Goal: Information Seeking & Learning: Find specific fact

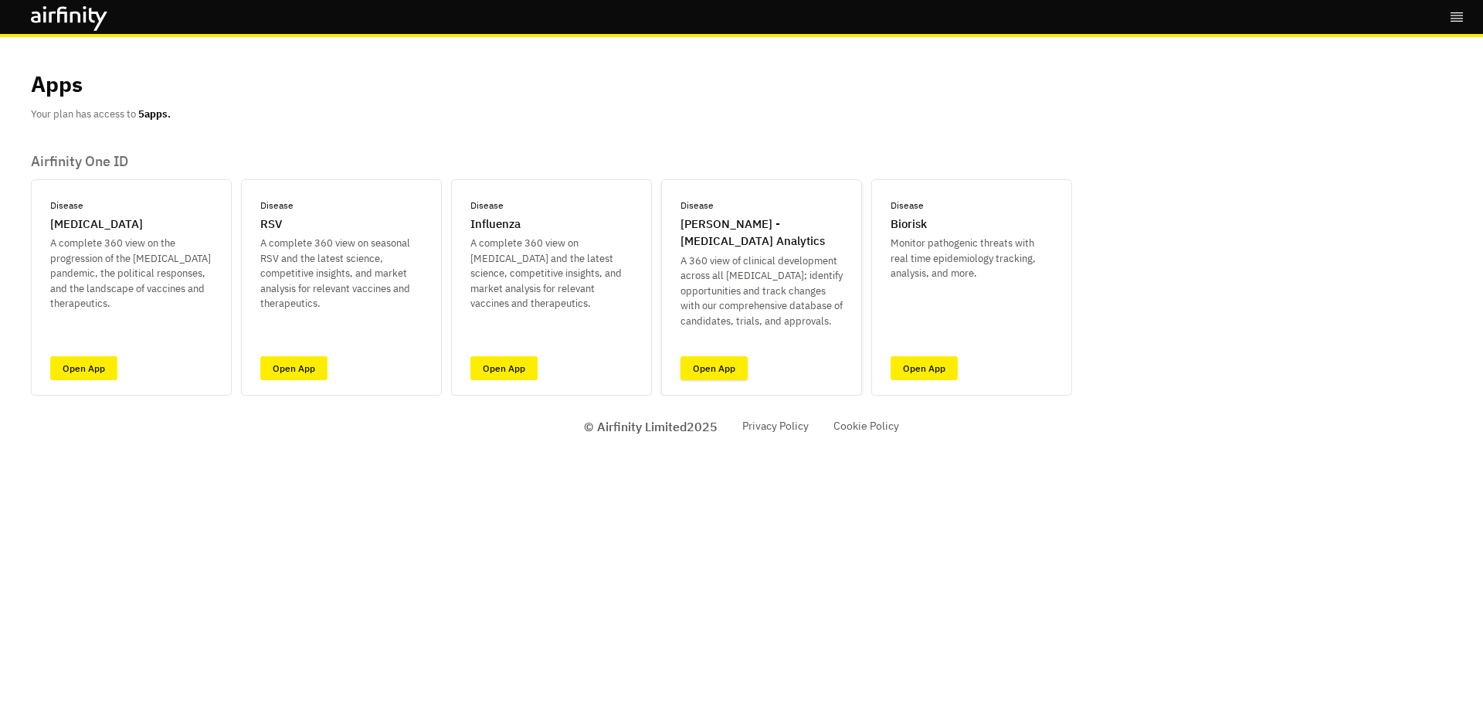
click at [707, 368] on link "Open App" at bounding box center [713, 368] width 67 height 24
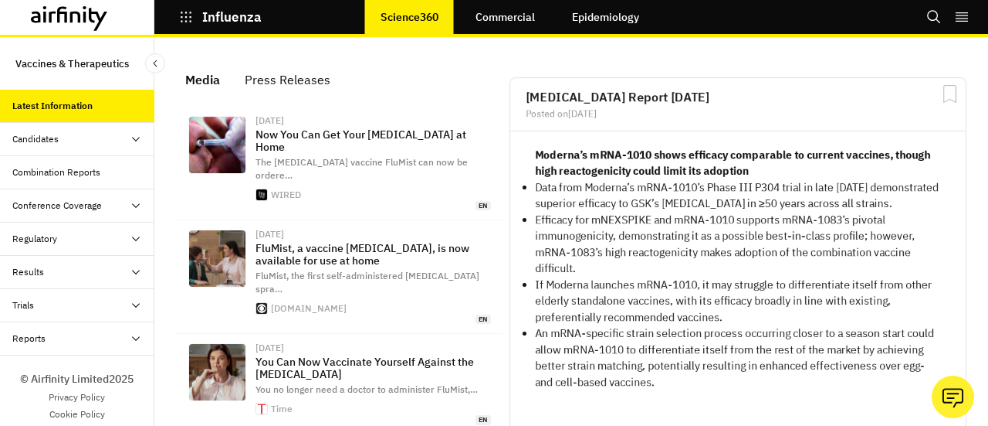
scroll to position [1116, 451]
click at [106, 22] on icon at bounding box center [69, 18] width 77 height 25
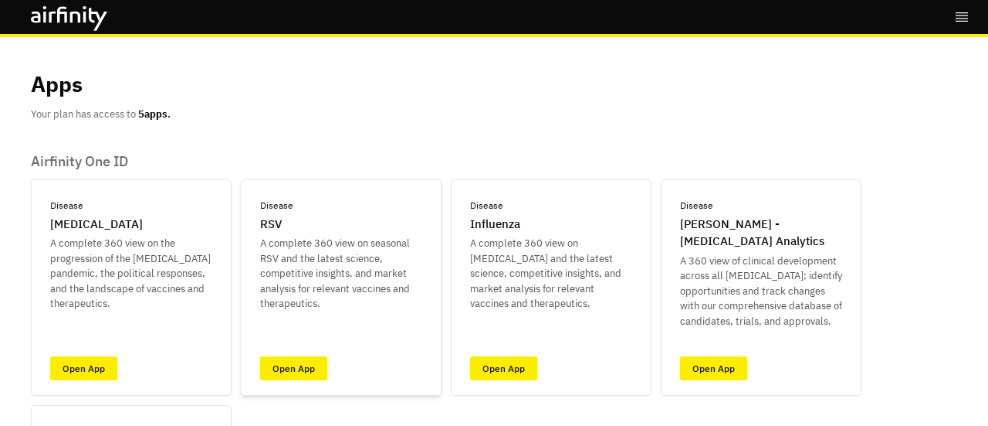
scroll to position [77, 0]
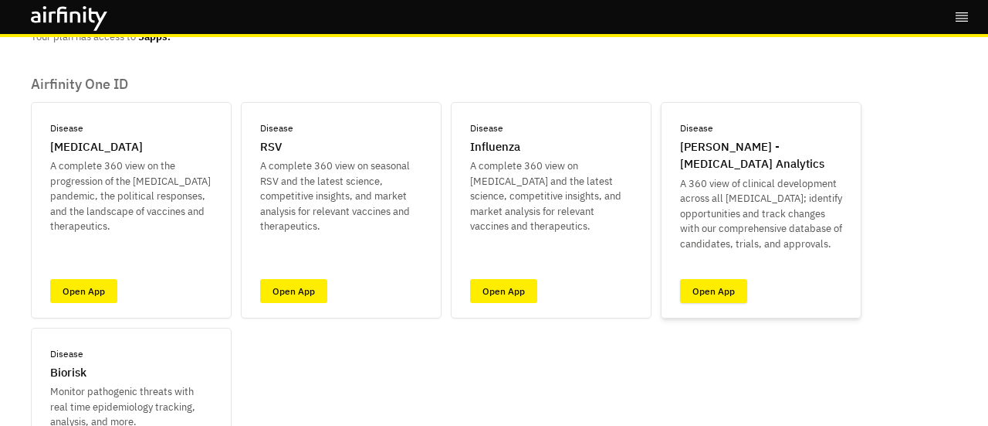
click at [729, 289] on link "Open App" at bounding box center [713, 291] width 67 height 24
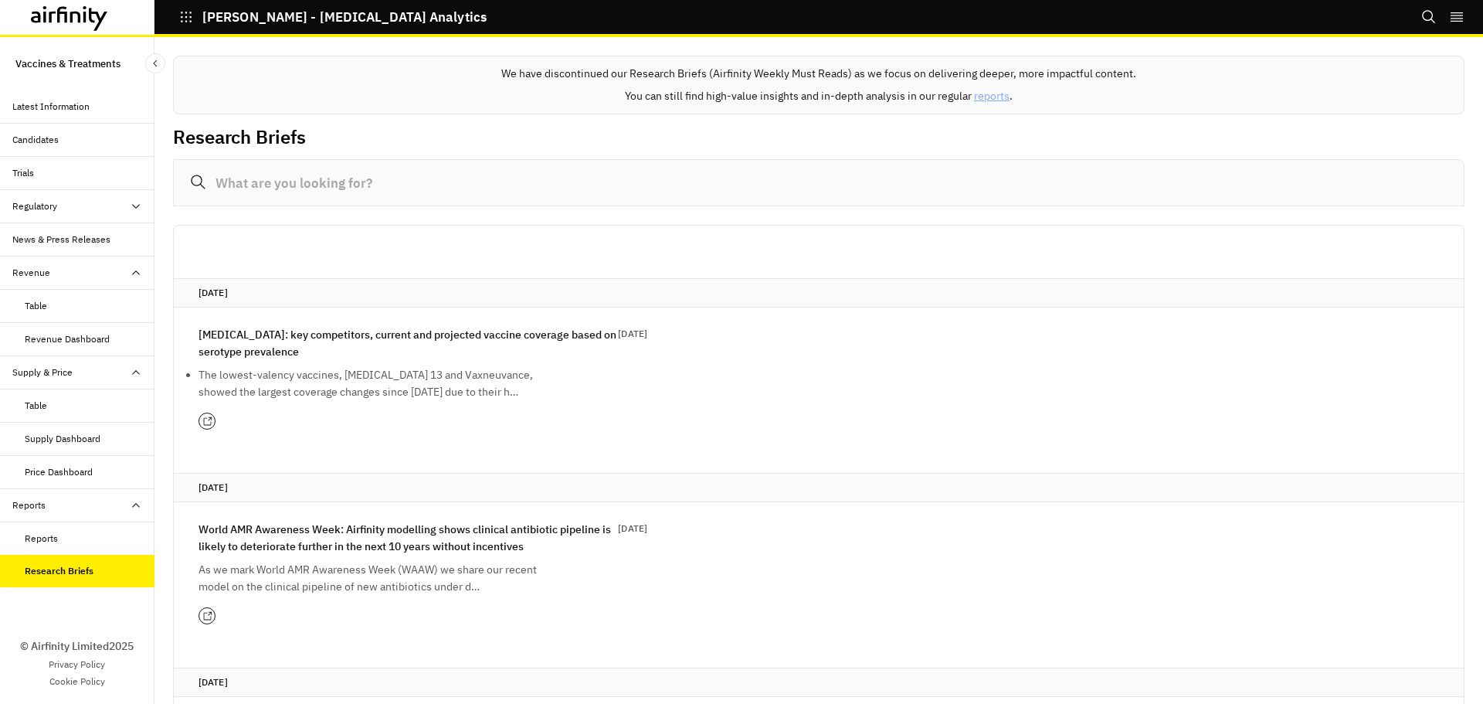
click at [282, 168] on input at bounding box center [818, 182] width 1291 height 47
type input "c"
type input "d"
click at [66, 534] on div "Reports" at bounding box center [90, 538] width 130 height 14
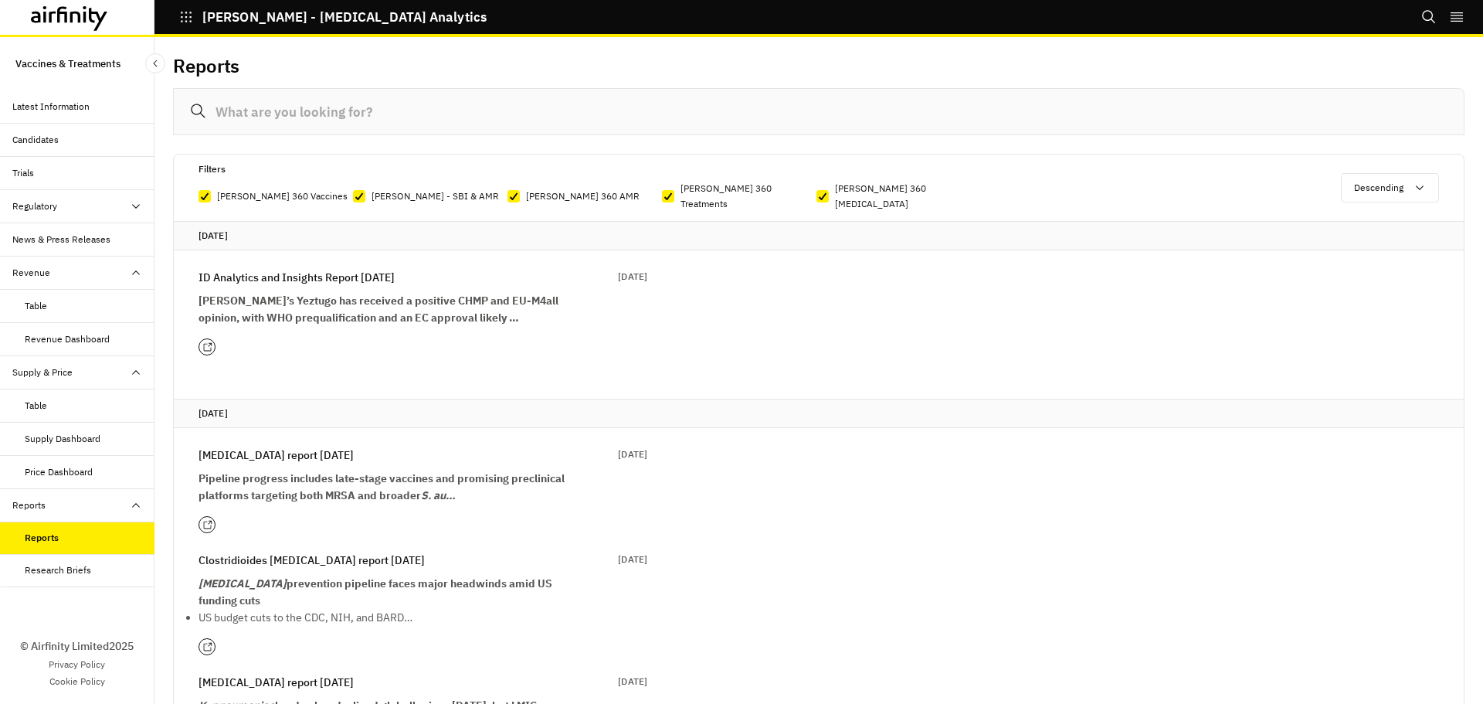
click at [324, 121] on input at bounding box center [818, 111] width 1291 height 47
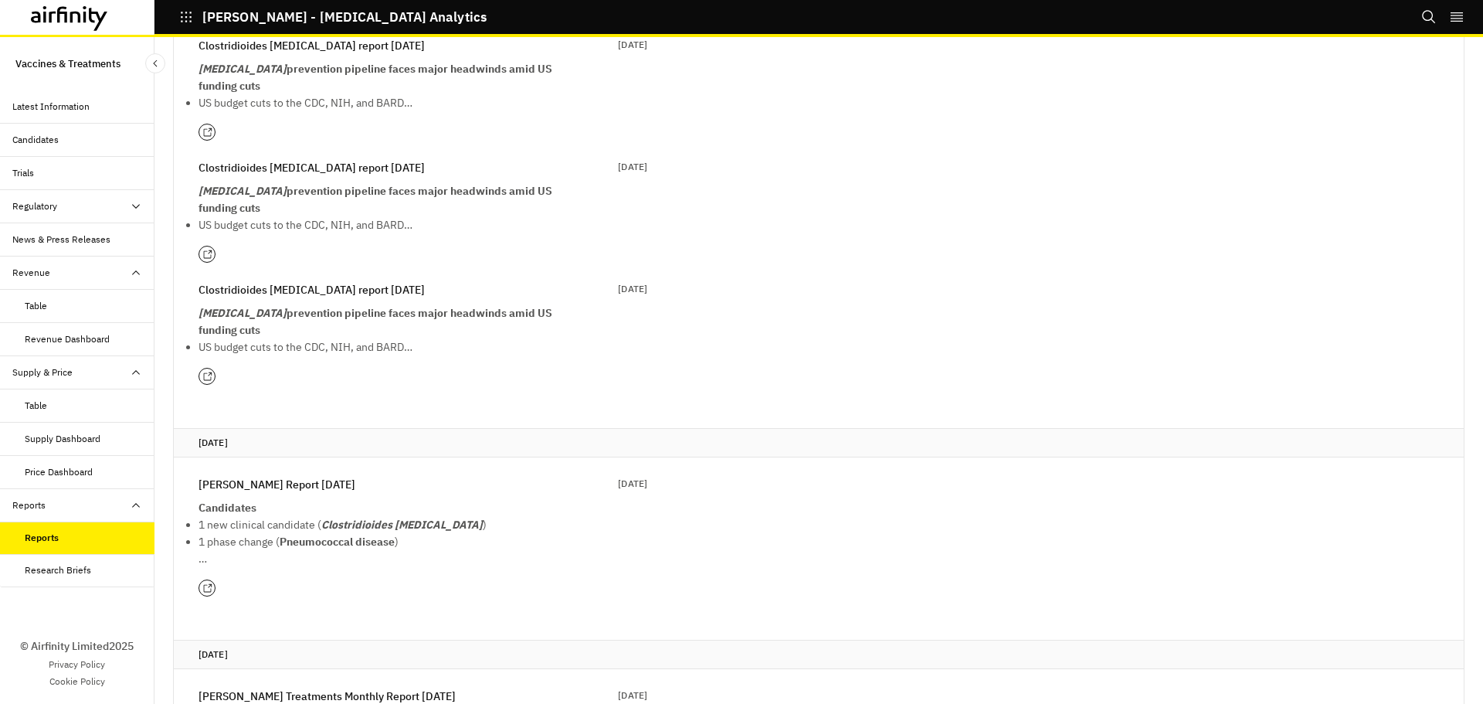
scroll to position [154, 0]
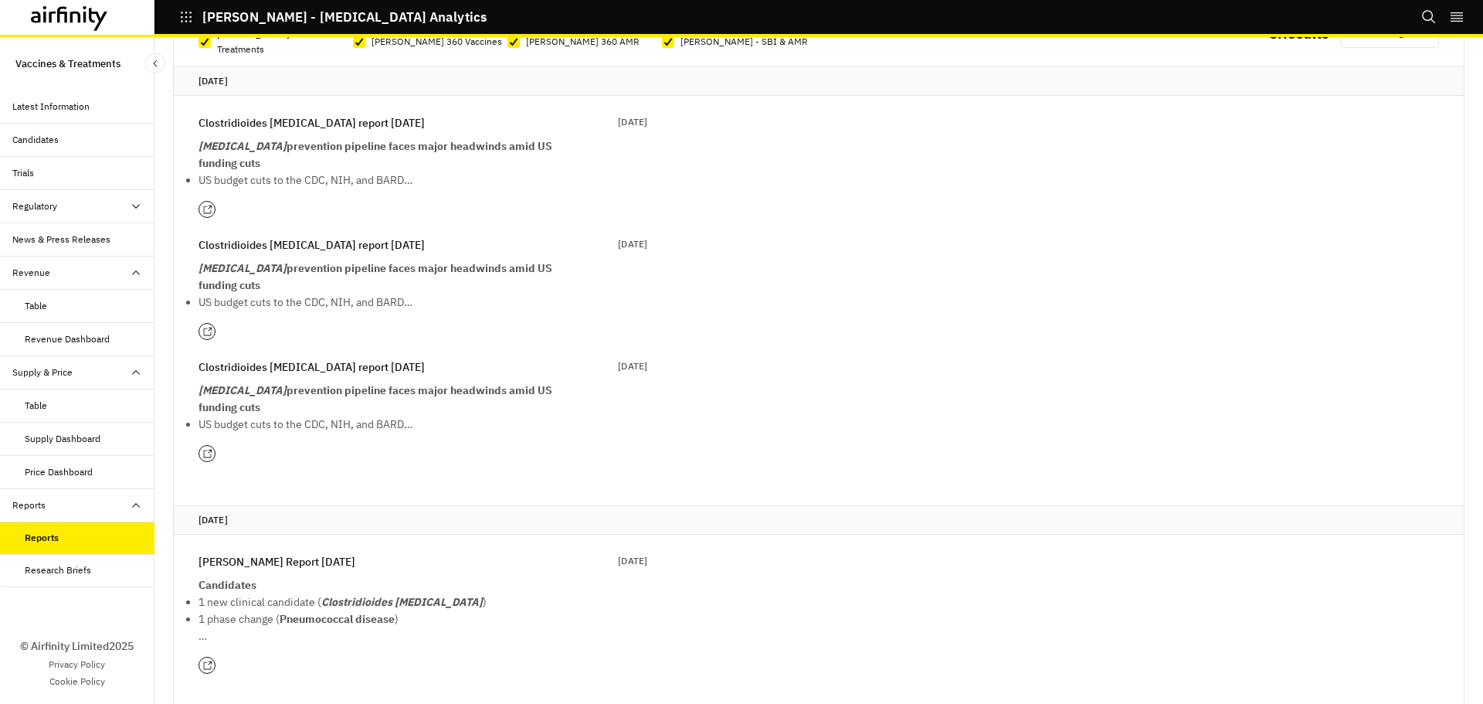
type input "clostri"
click at [300, 114] on p "Clostridioides [MEDICAL_DATA] report [DATE]" at bounding box center [311, 122] width 226 height 17
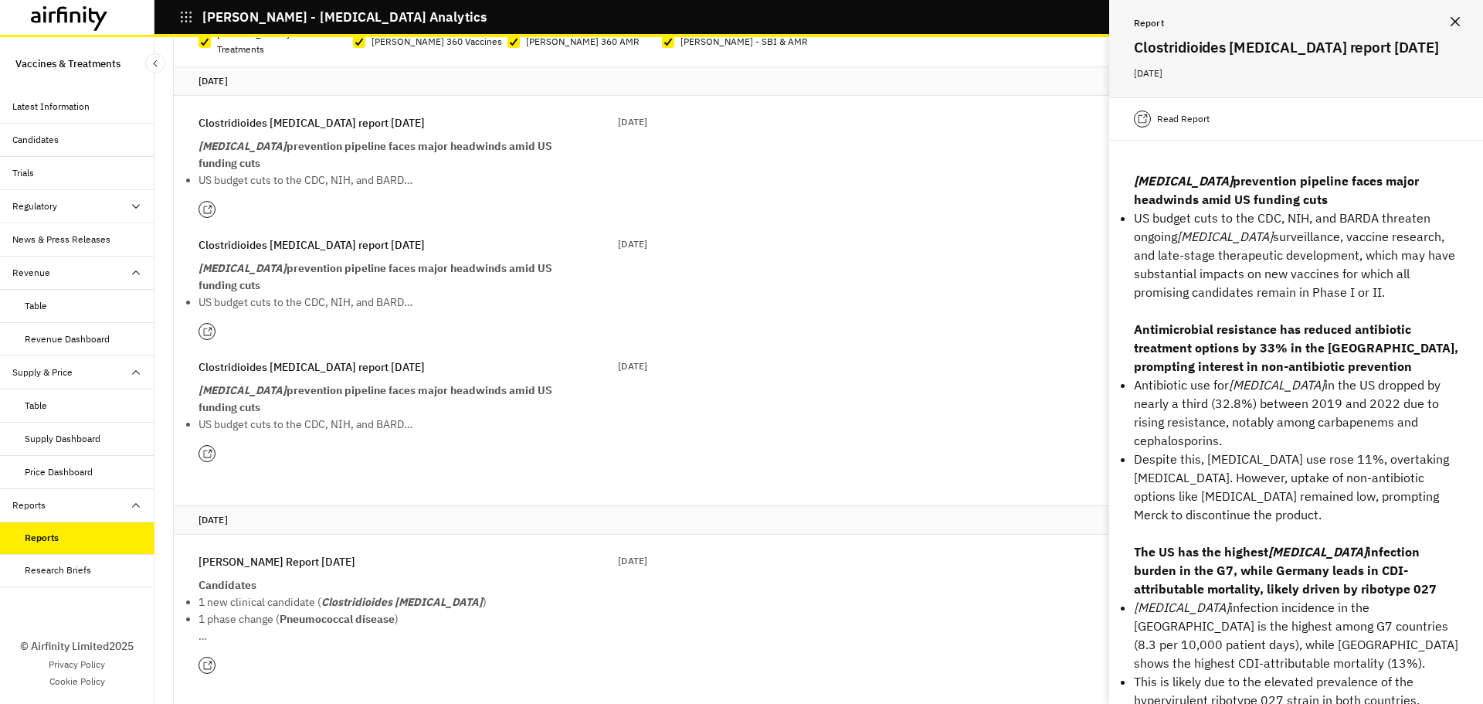
click at [1173, 115] on p "Read Report" at bounding box center [1183, 118] width 53 height 15
